Goal: Information Seeking & Learning: Learn about a topic

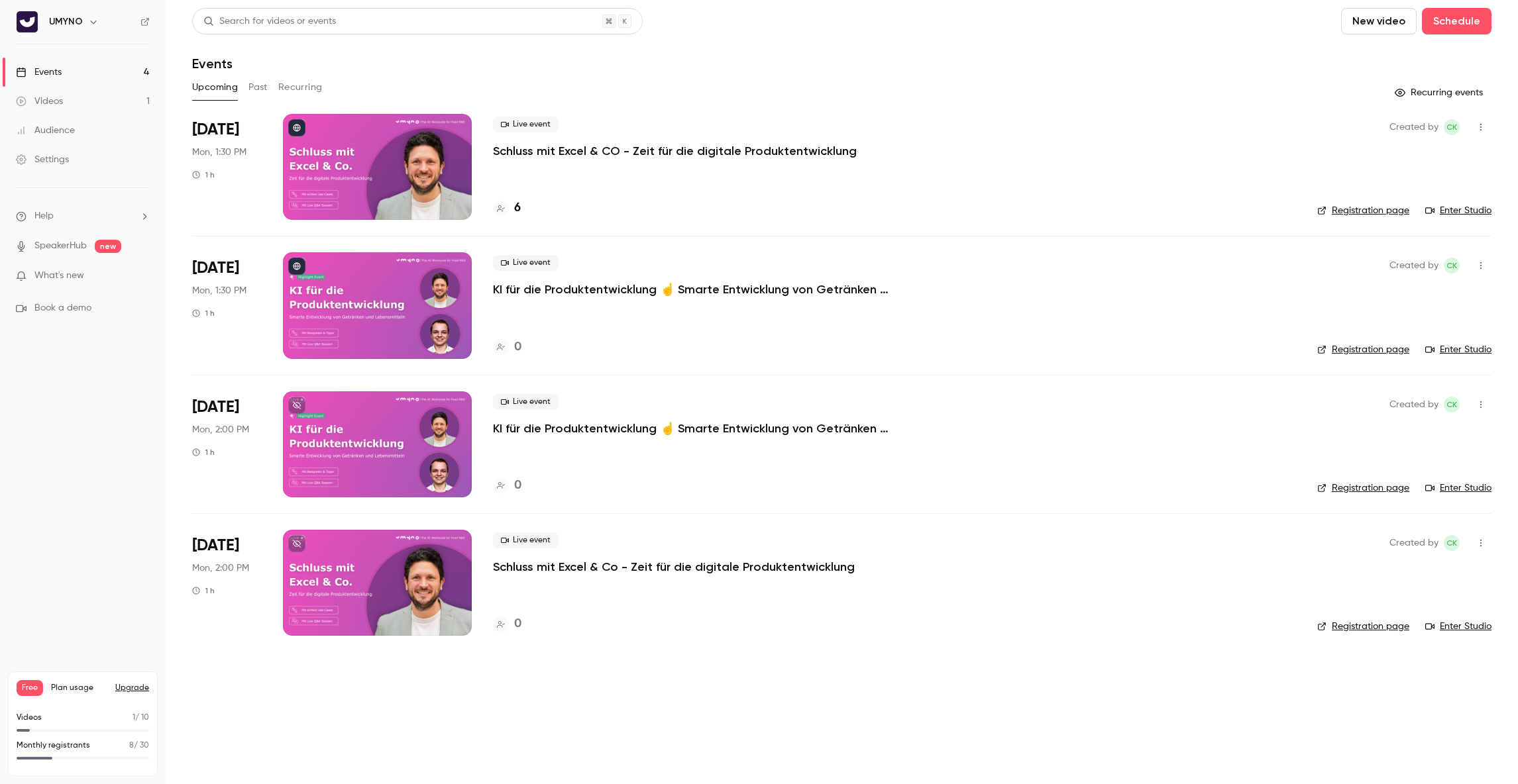
click at [675, 153] on p "Schluss mit Excel & CO - Zeit für die digitale Produktentwicklung" at bounding box center [674, 151] width 364 height 16
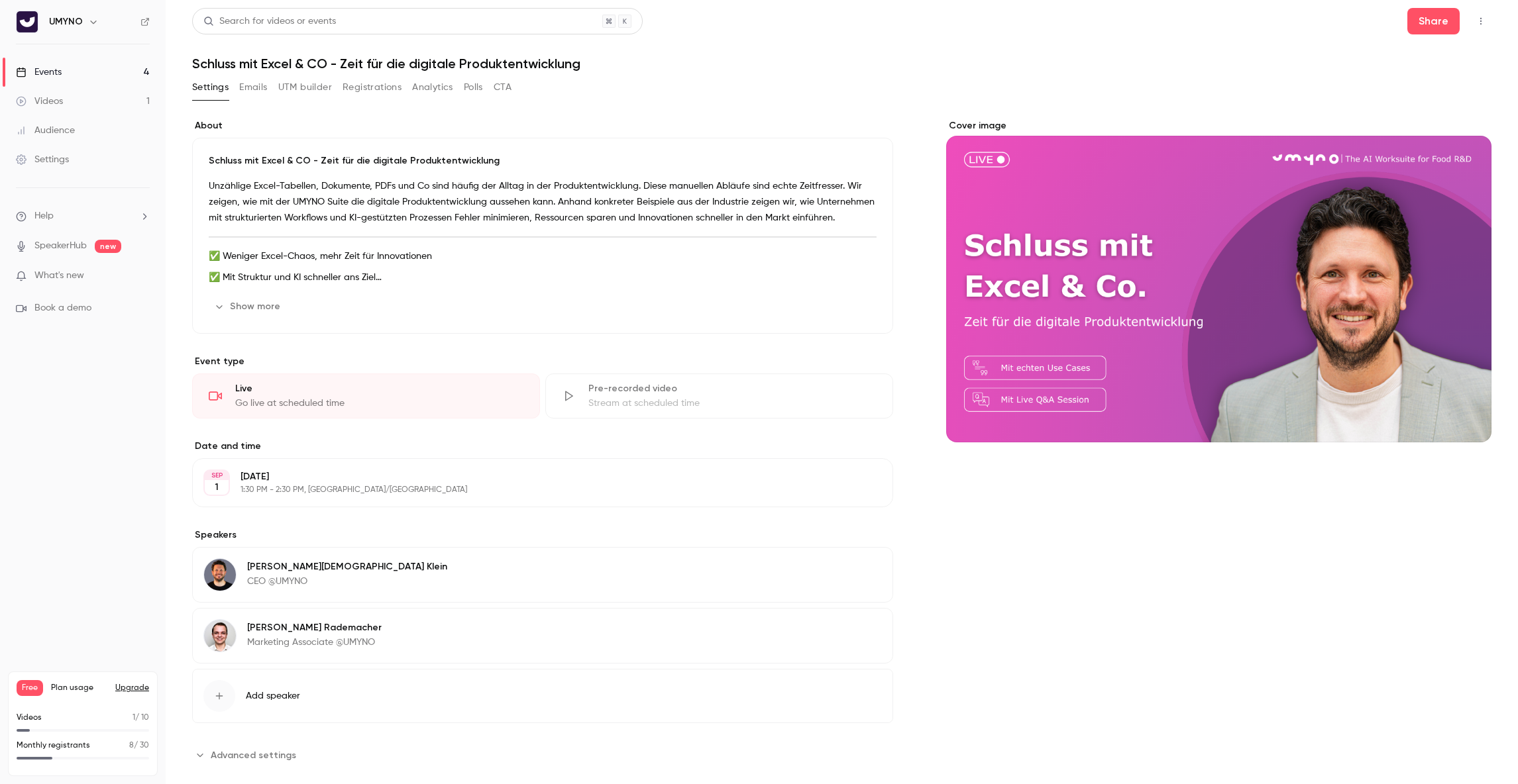
click at [498, 57] on h1 "Schluss mit Excel & CO - Zeit für die digitale Produktentwicklung" at bounding box center [842, 63] width 1299 height 16
copy div "Schluss mit Excel & CO - Zeit für die digitale Produktentwicklung Settings Emai…"
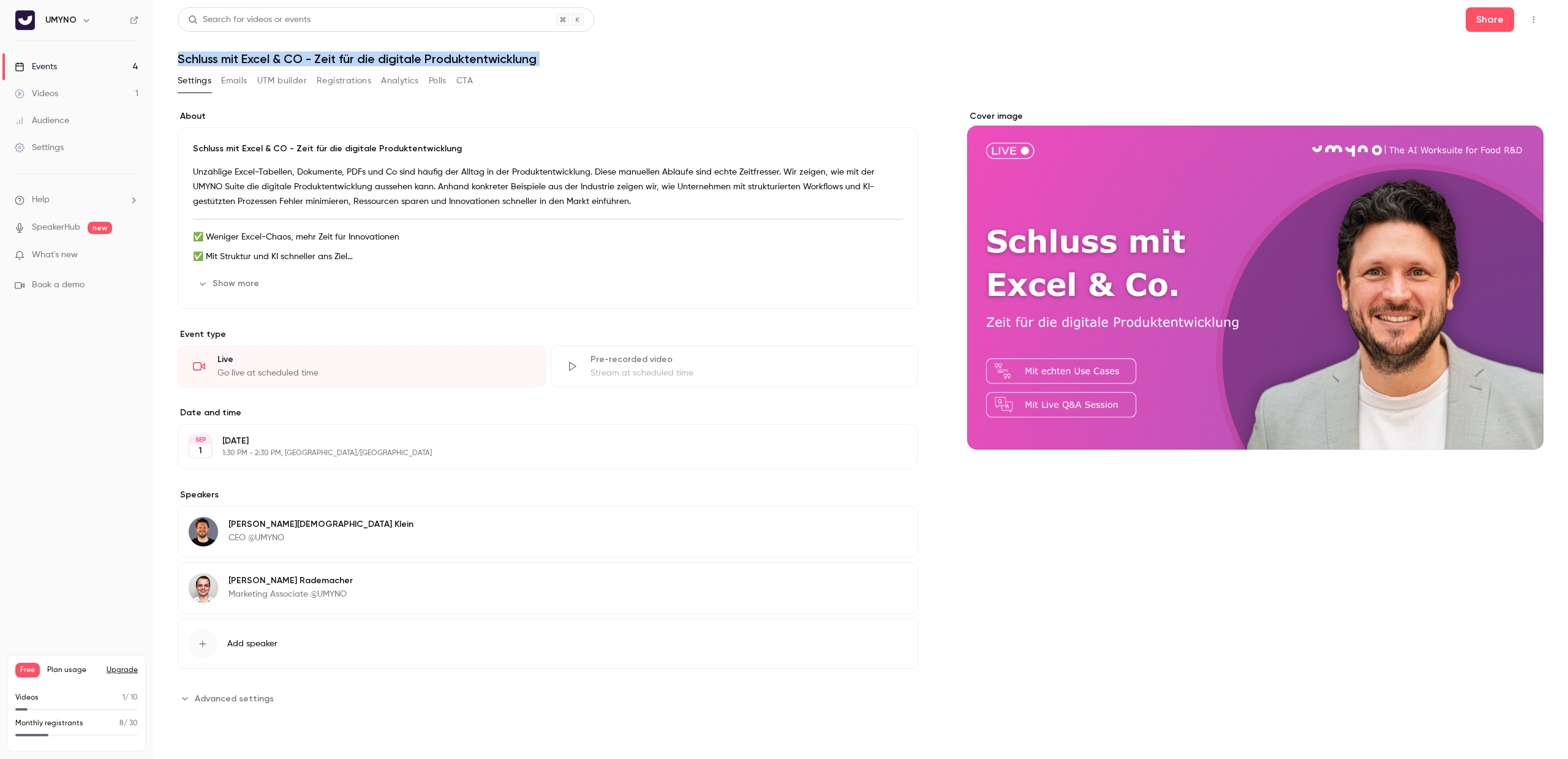
click at [236, 286] on button "Show more" at bounding box center [229, 283] width 73 height 19
